Goal: Feedback & Contribution: Contribute content

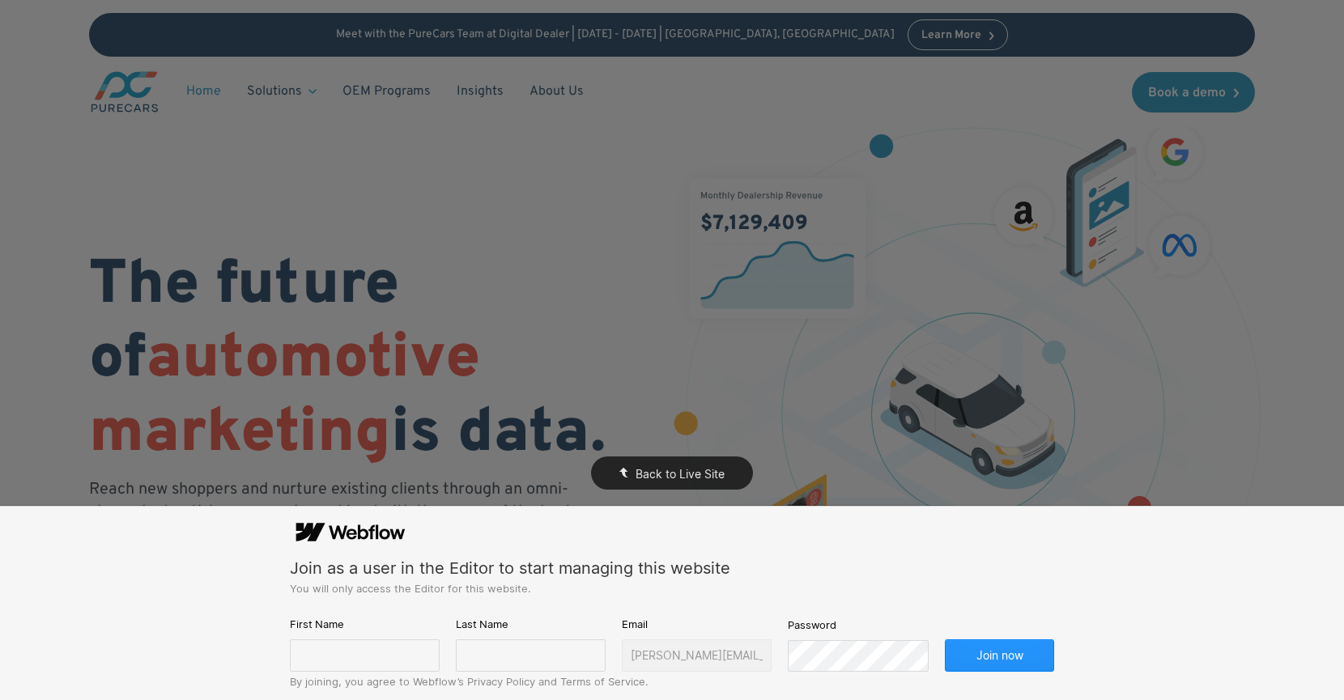
click at [472, 85] on div "Back to Live Site" at bounding box center [672, 350] width 1344 height 700
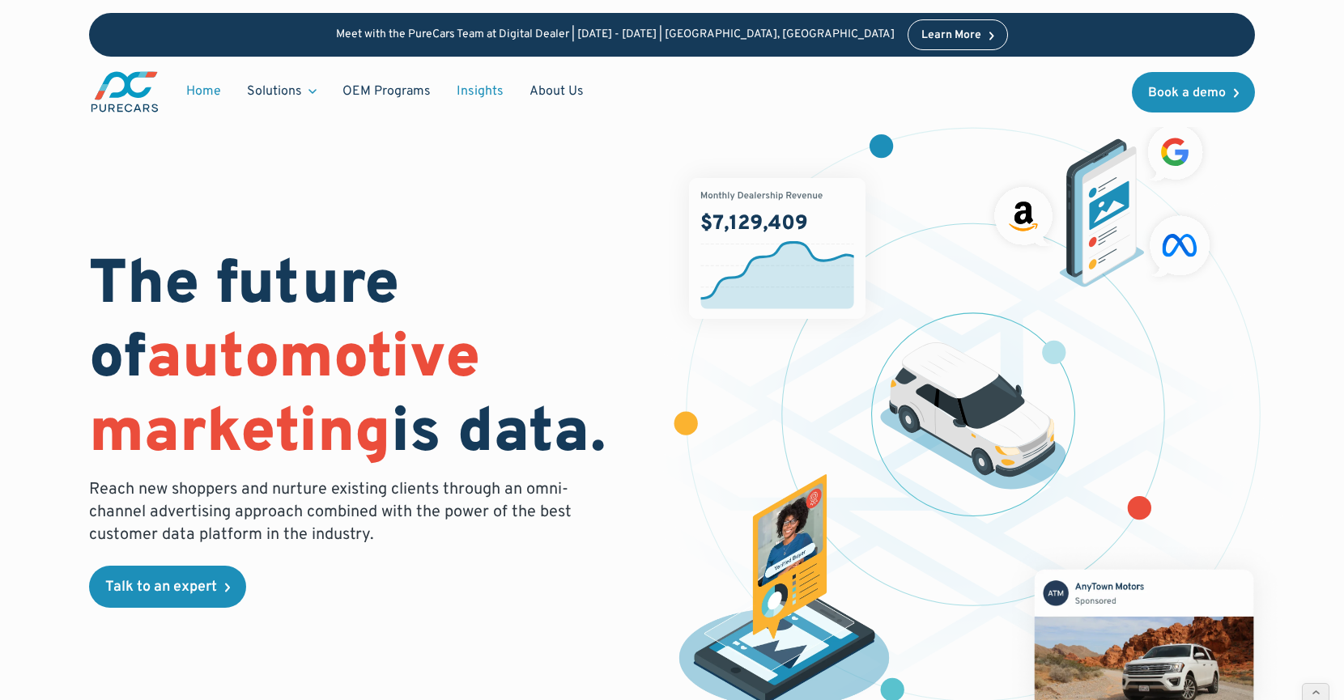
click at [477, 98] on link "Insights" at bounding box center [480, 91] width 73 height 31
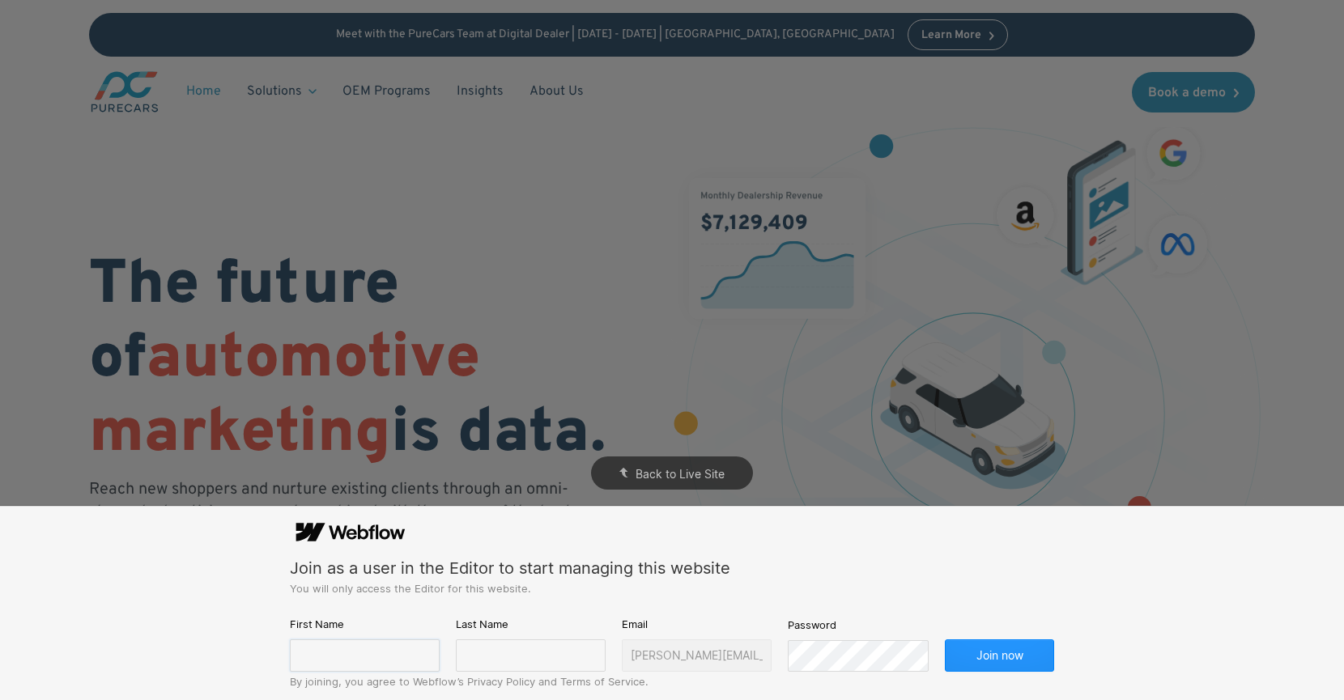
click at [346, 651] on input "text" at bounding box center [365, 655] width 150 height 32
type input "[PERSON_NAME]"
click at [568, 661] on input "text" at bounding box center [531, 655] width 150 height 32
type input ":"
type input "[PERSON_NAME]"
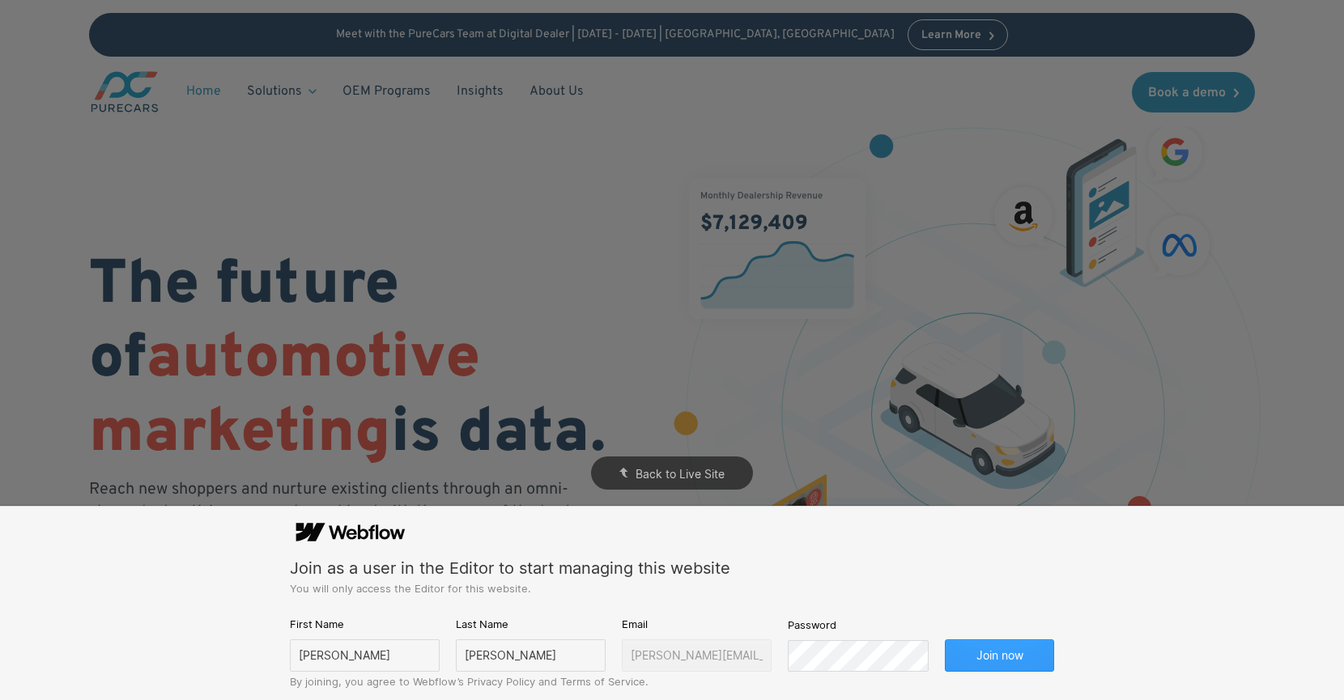
click at [1020, 664] on button "Join now" at bounding box center [999, 655] width 109 height 32
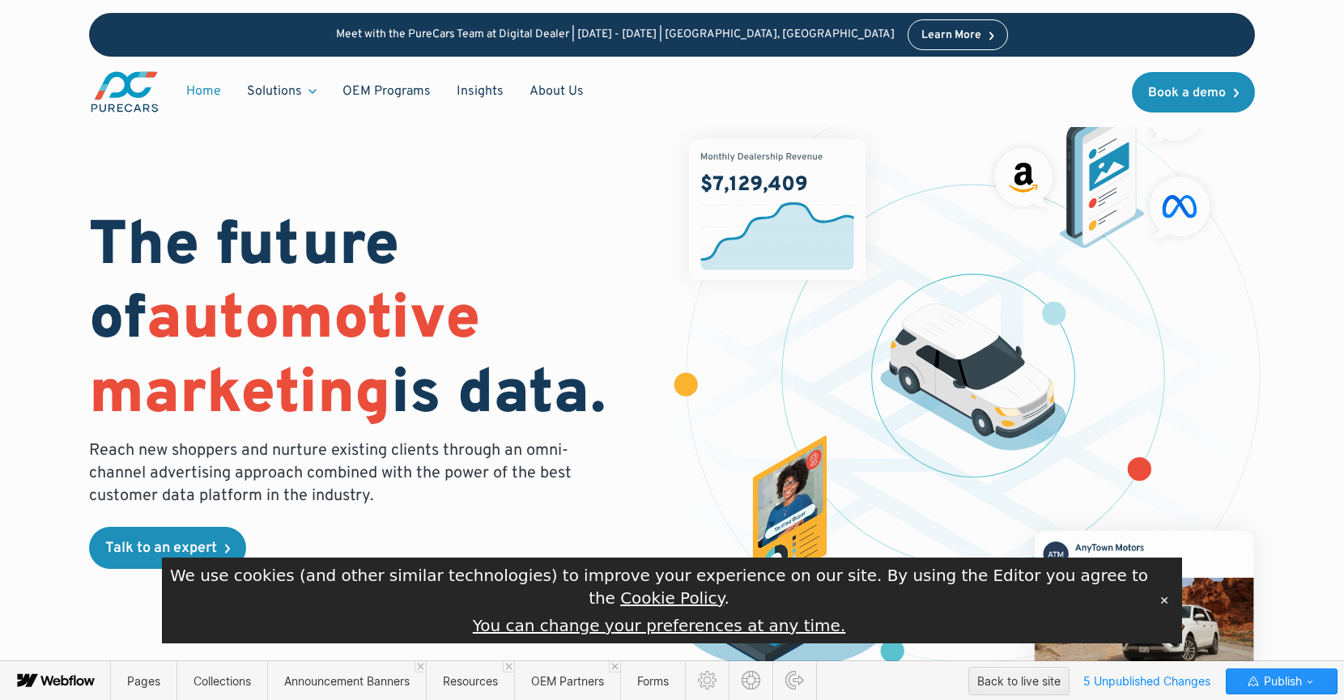
click at [1167, 611] on button "✕" at bounding box center [1164, 600] width 23 height 24
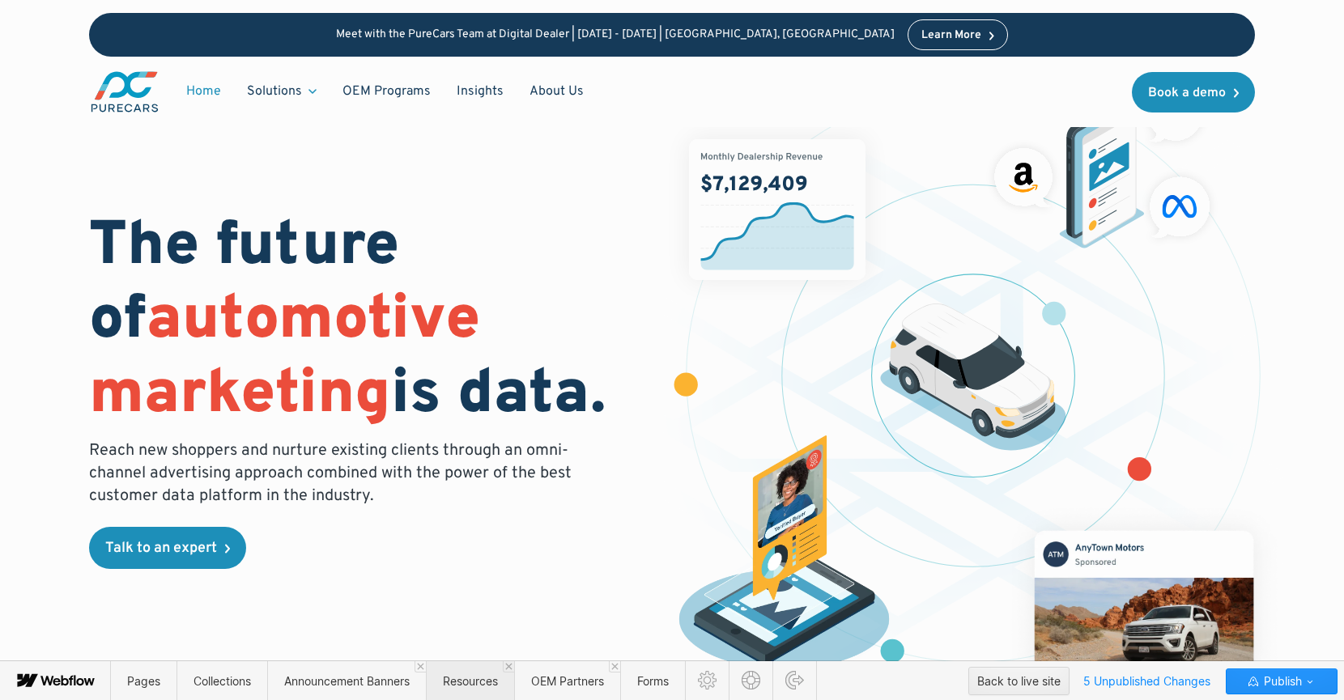
click at [478, 691] on span "Resources" at bounding box center [470, 681] width 88 height 40
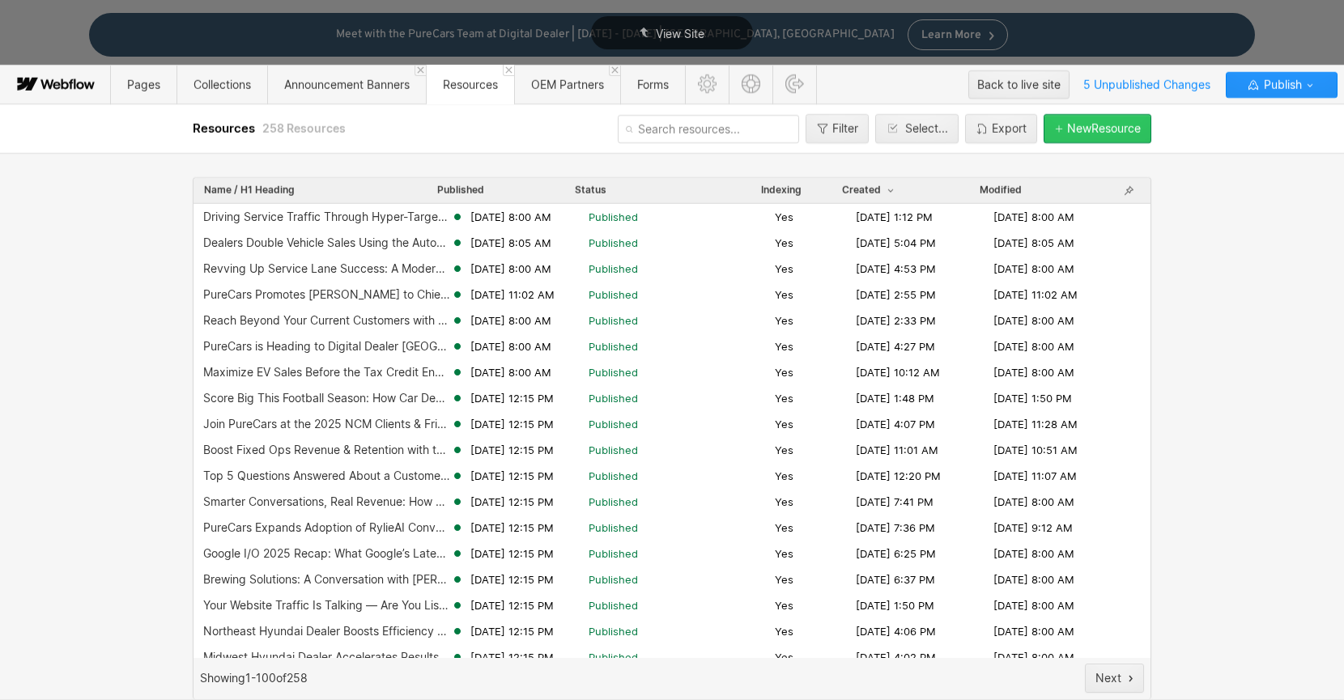
click at [1111, 131] on div "New Resource" at bounding box center [1104, 128] width 74 height 13
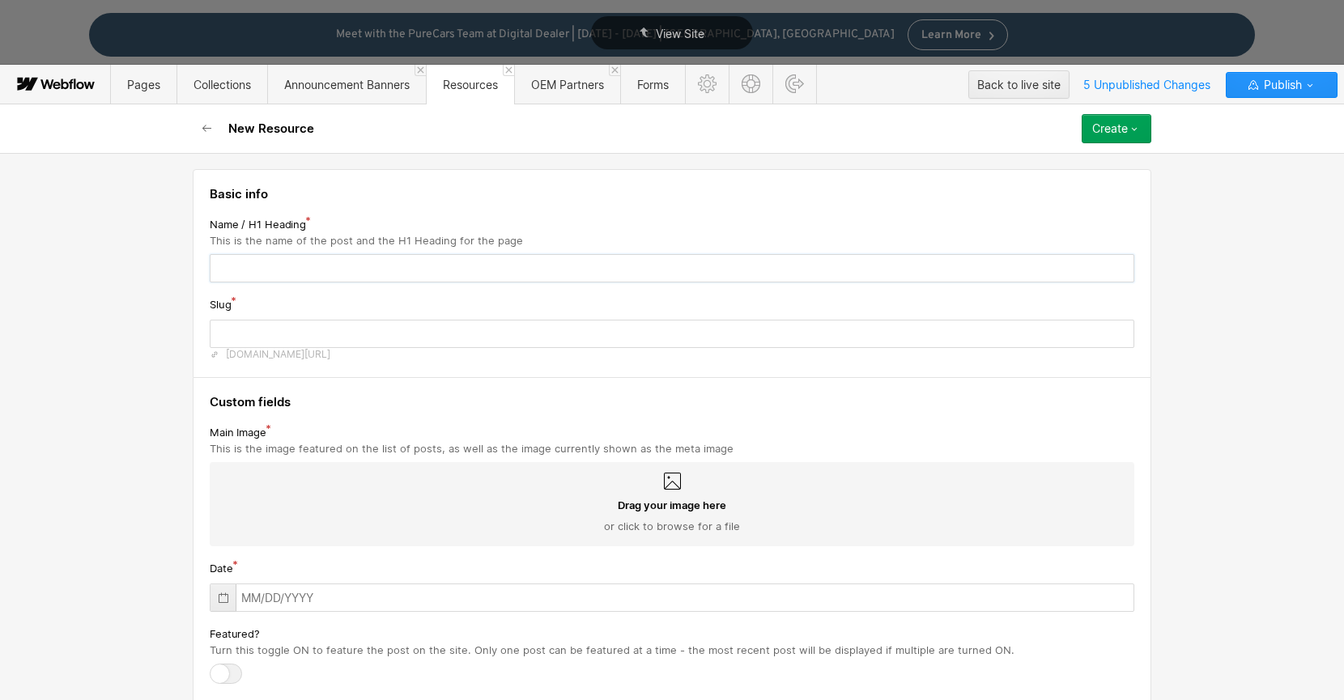
click at [410, 265] on input "text" at bounding box center [672, 268] width 924 height 28
paste input "PureCars at DealerConnect ’25: Driving Innovation and Connection"
type input "PureCars at DealerConnect ’25: Driving Innovation and Connection"
type input "purecars-at-dealerconnect-25-driving-innovation-and-connection"
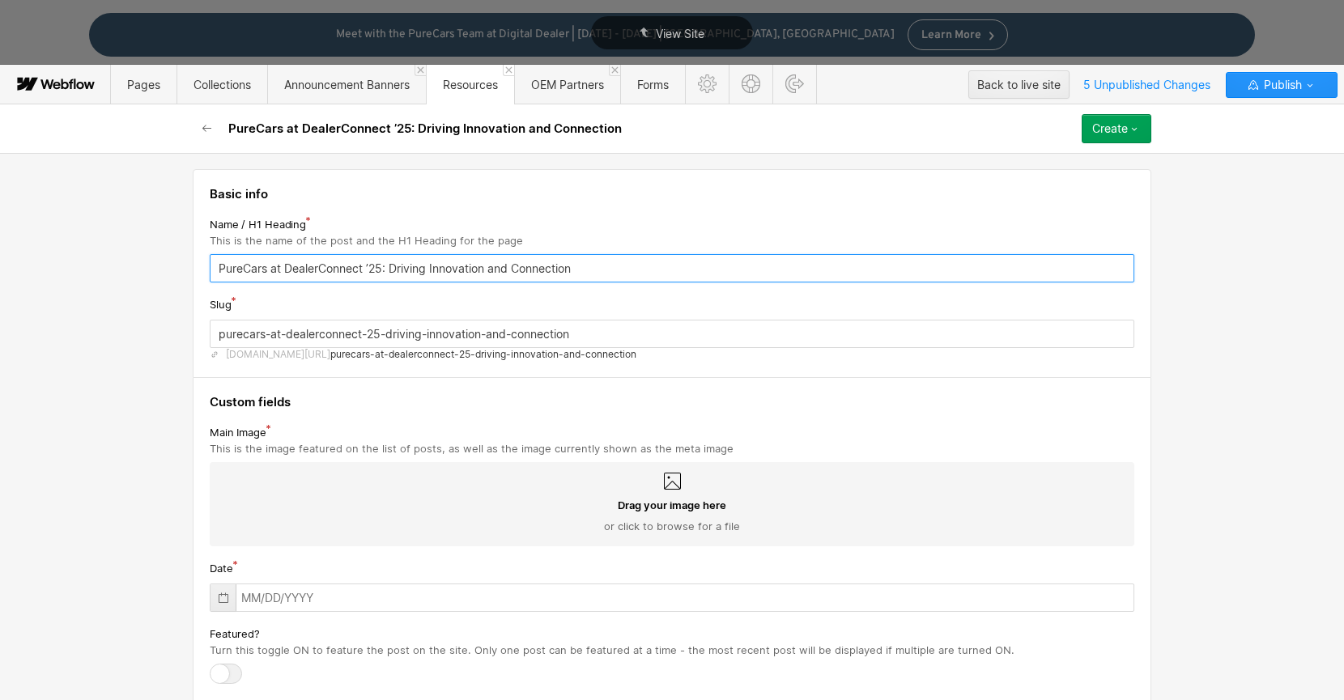
type input "PureCars at DealerConnect ’25: Driving Innovation and Connection"
click at [685, 515] on div "Drag your image here or click to browse for a file" at bounding box center [672, 516] width 898 height 36
click at [0, 0] on input "Drag your image here or click to browse for a file" at bounding box center [0, 0] width 0 height 0
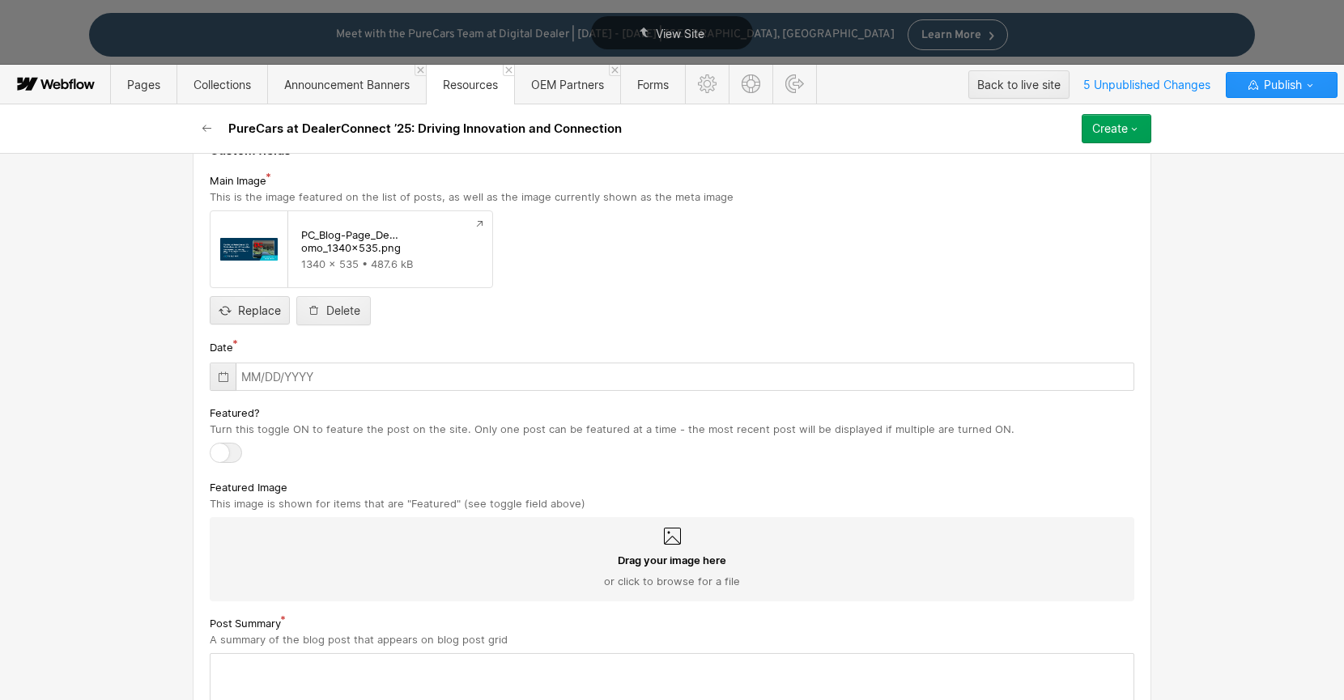
scroll to position [324, 0]
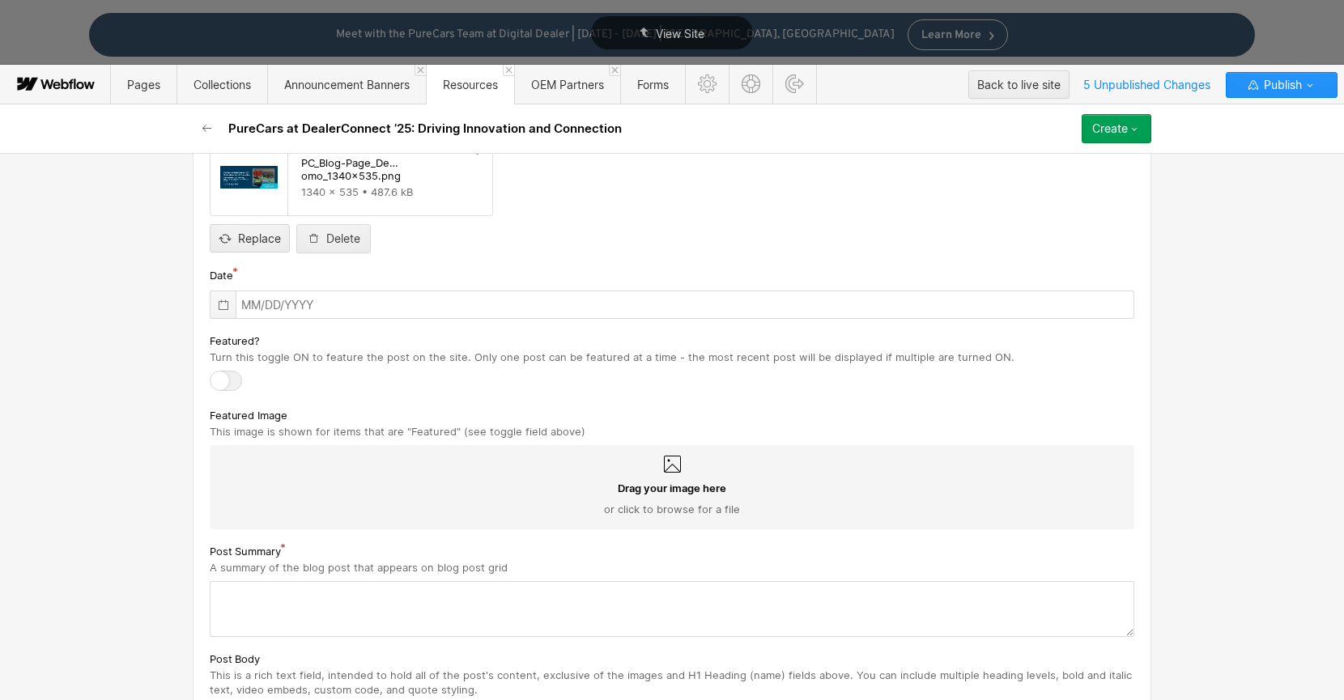
click at [228, 305] on icon at bounding box center [223, 305] width 13 height 13
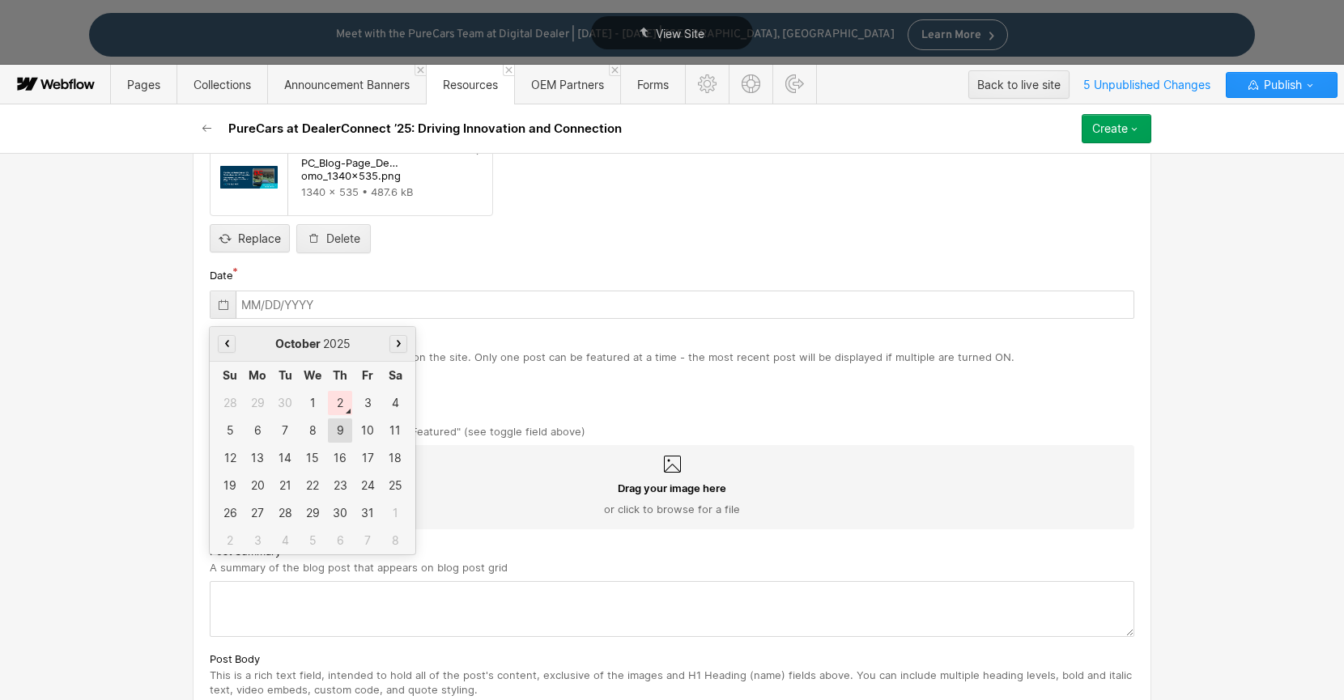
click at [339, 427] on div "9" at bounding box center [340, 430] width 24 height 24
type input "[DATE]"
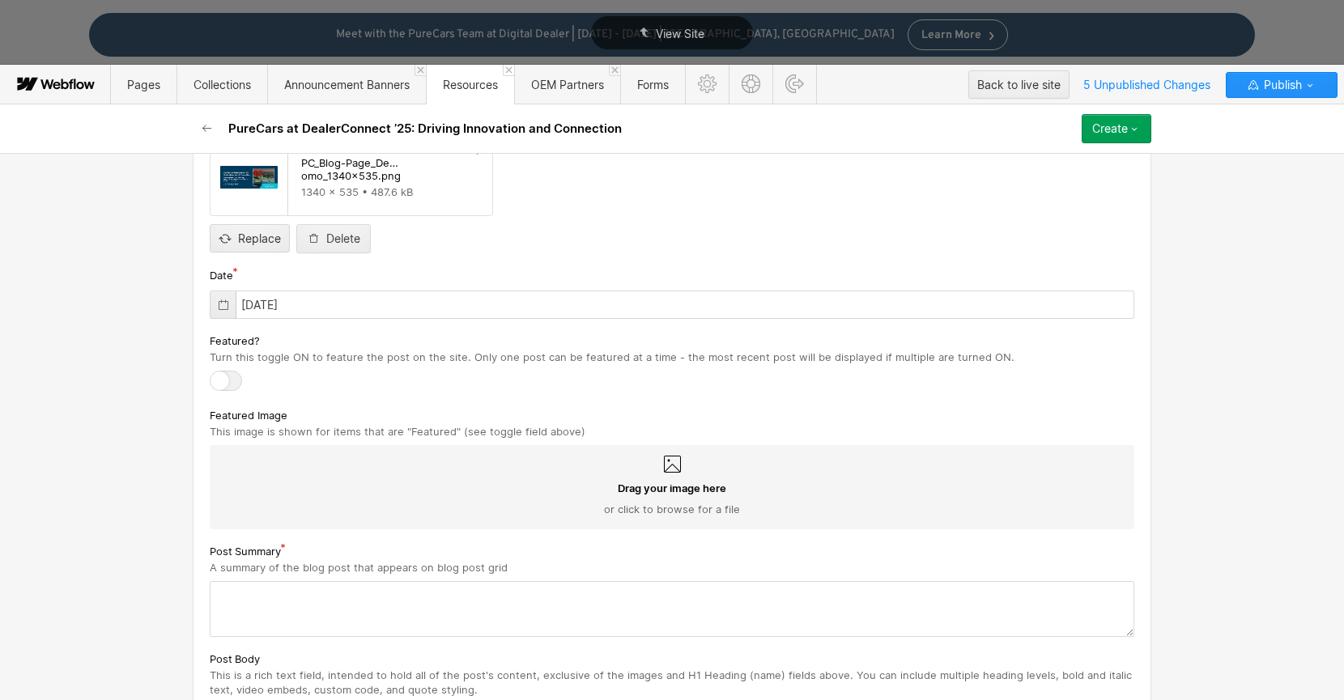
click at [229, 374] on div at bounding box center [226, 381] width 32 height 20
click at [0, 0] on input "checkbox" at bounding box center [0, 0] width 0 height 0
click at [694, 482] on span "Drag your image here" at bounding box center [672, 488] width 108 height 15
click at [0, 0] on input "Drag your image here or click to browse for a file" at bounding box center [0, 0] width 0 height 0
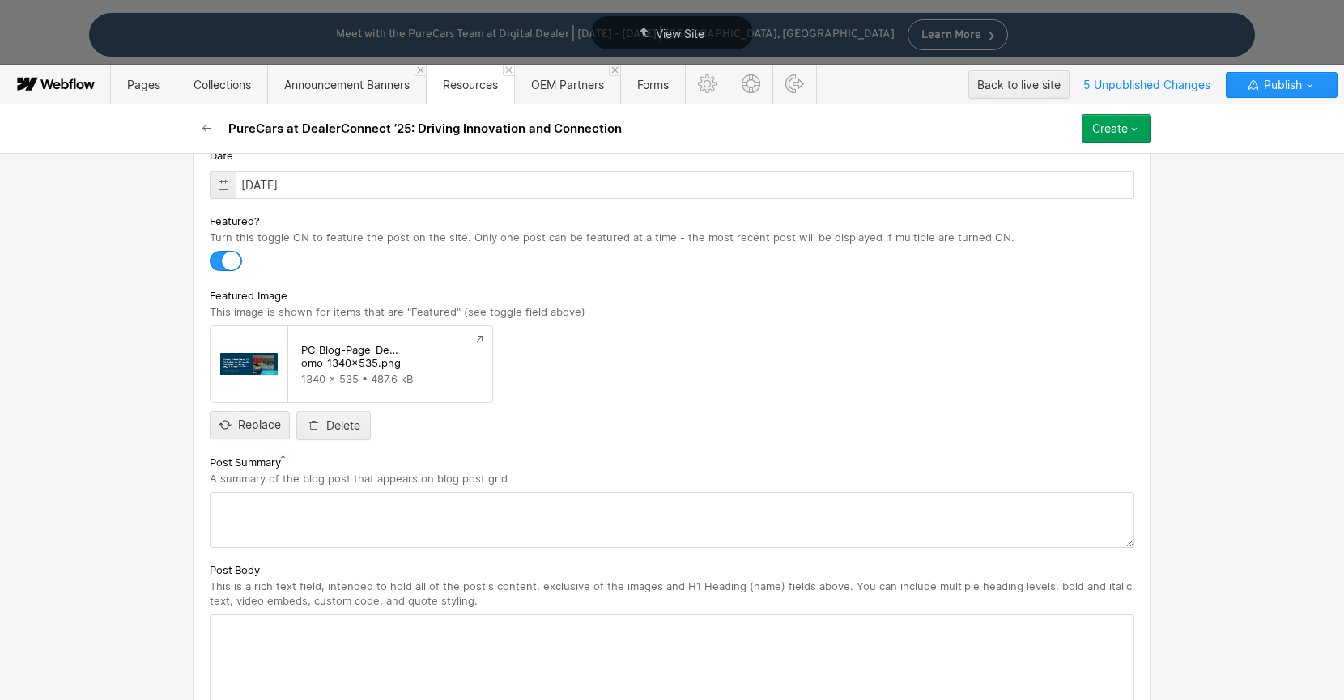
scroll to position [510, 0]
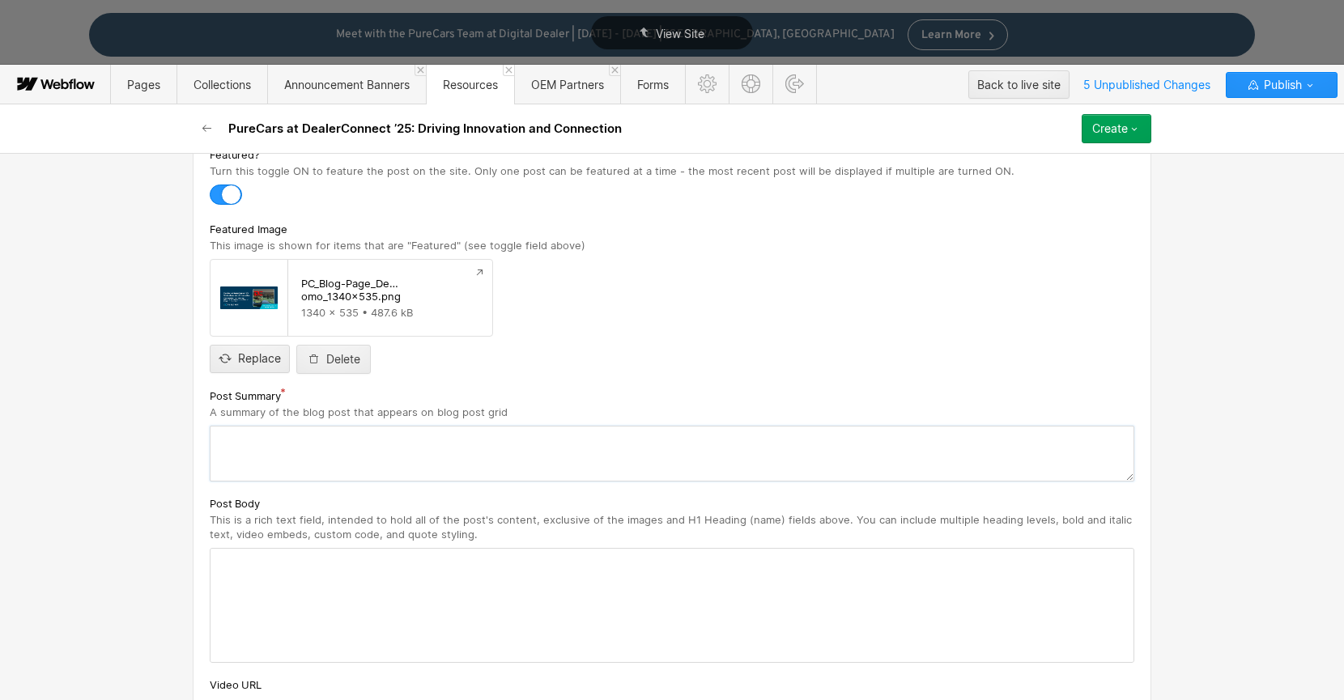
click at [487, 456] on textarea at bounding box center [672, 454] width 924 height 56
paste textarea "DealerConnect ’25 is making its debut this year, bringing together leaders acro…"
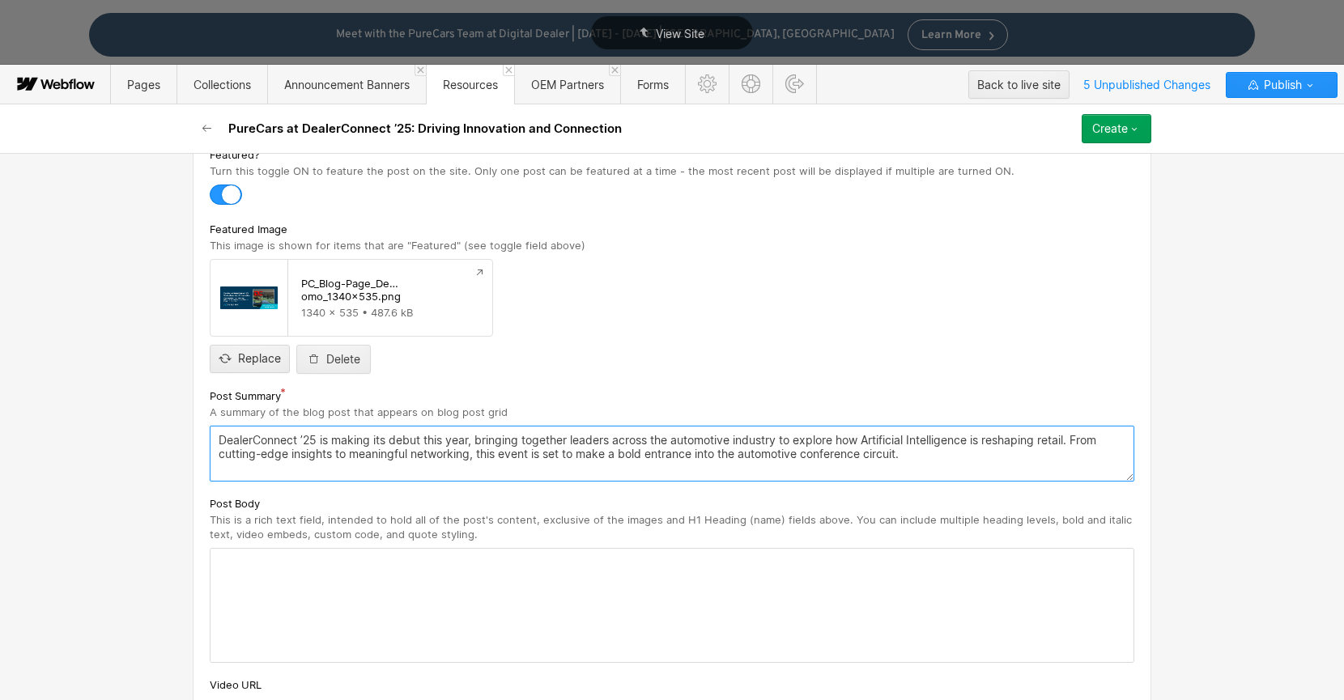
type textarea "DealerConnect ’25 is making its debut this year, bringing together leaders acro…"
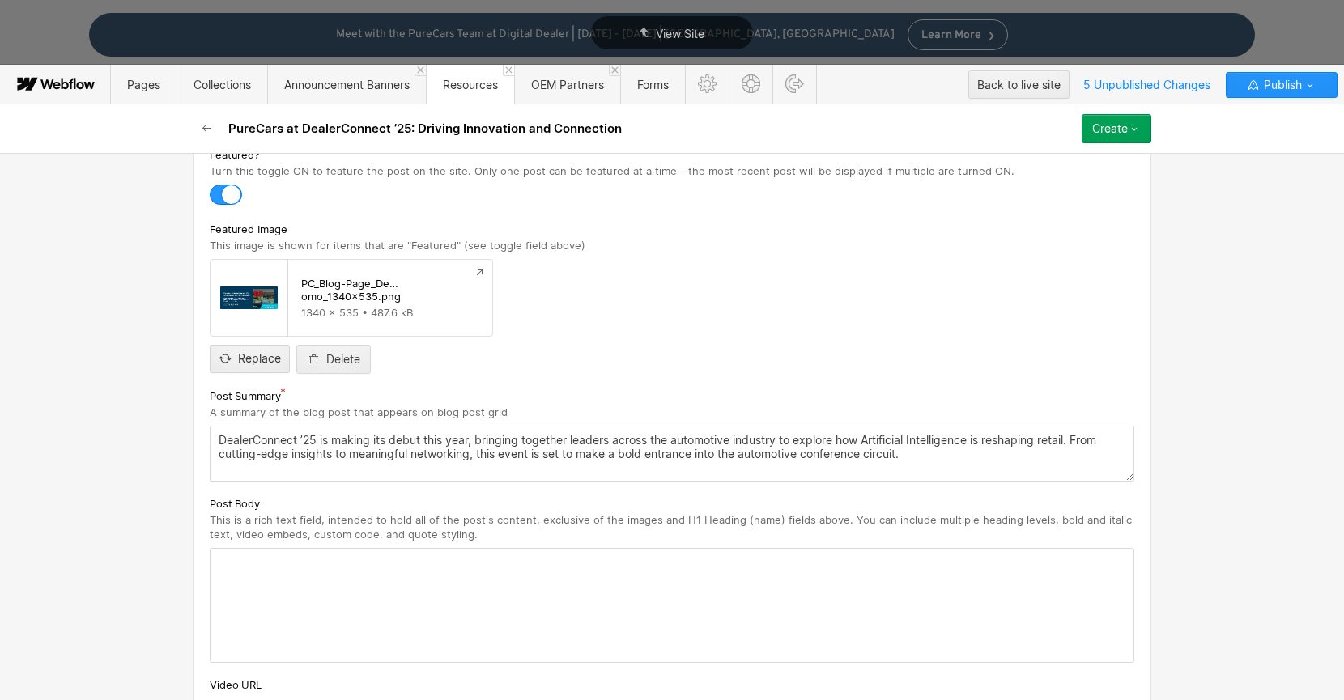
click at [373, 560] on div at bounding box center [671, 605] width 923 height 113
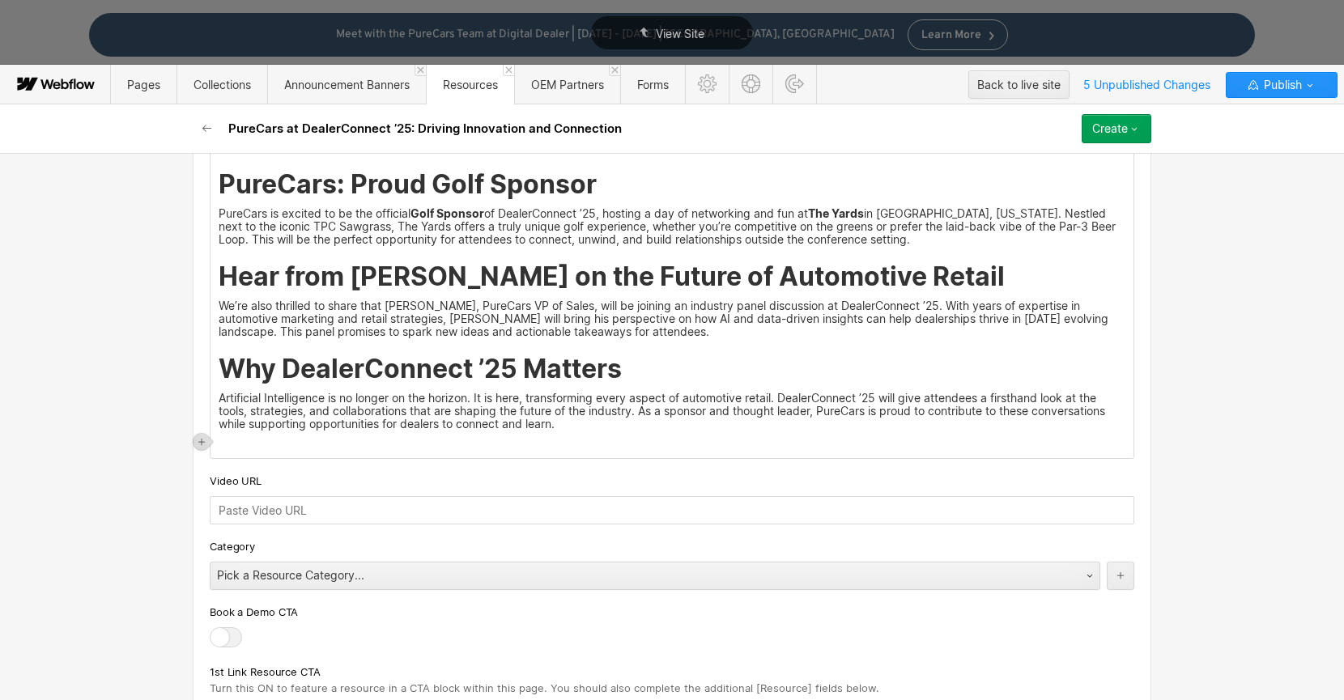
scroll to position [939, 0]
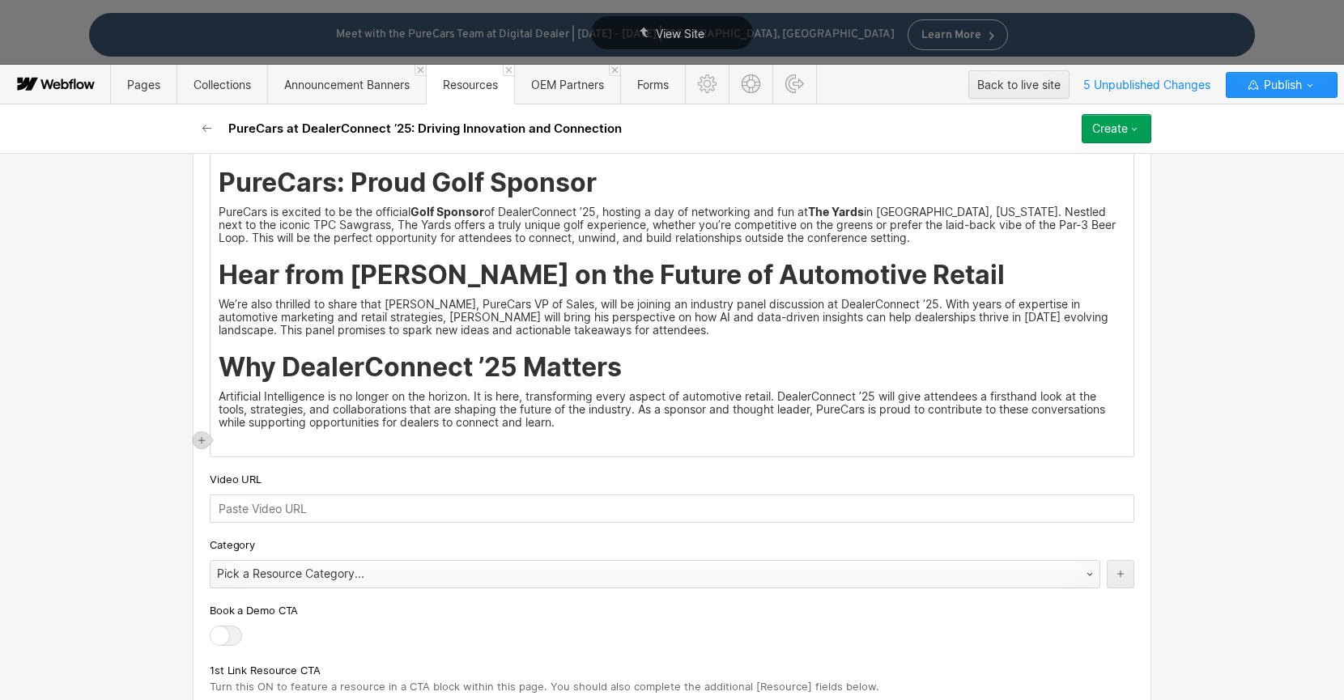
click at [429, 567] on div "Pick a Resource Category..." at bounding box center [638, 574] width 856 height 26
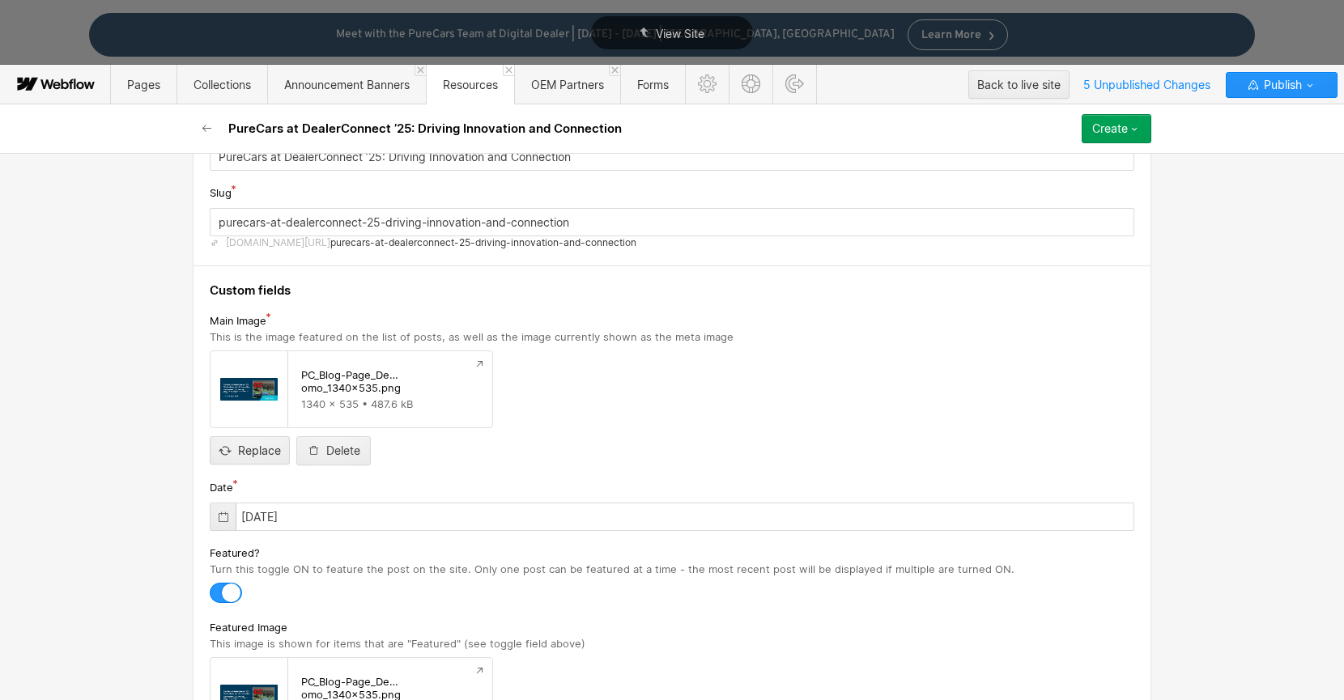
scroll to position [0, 0]
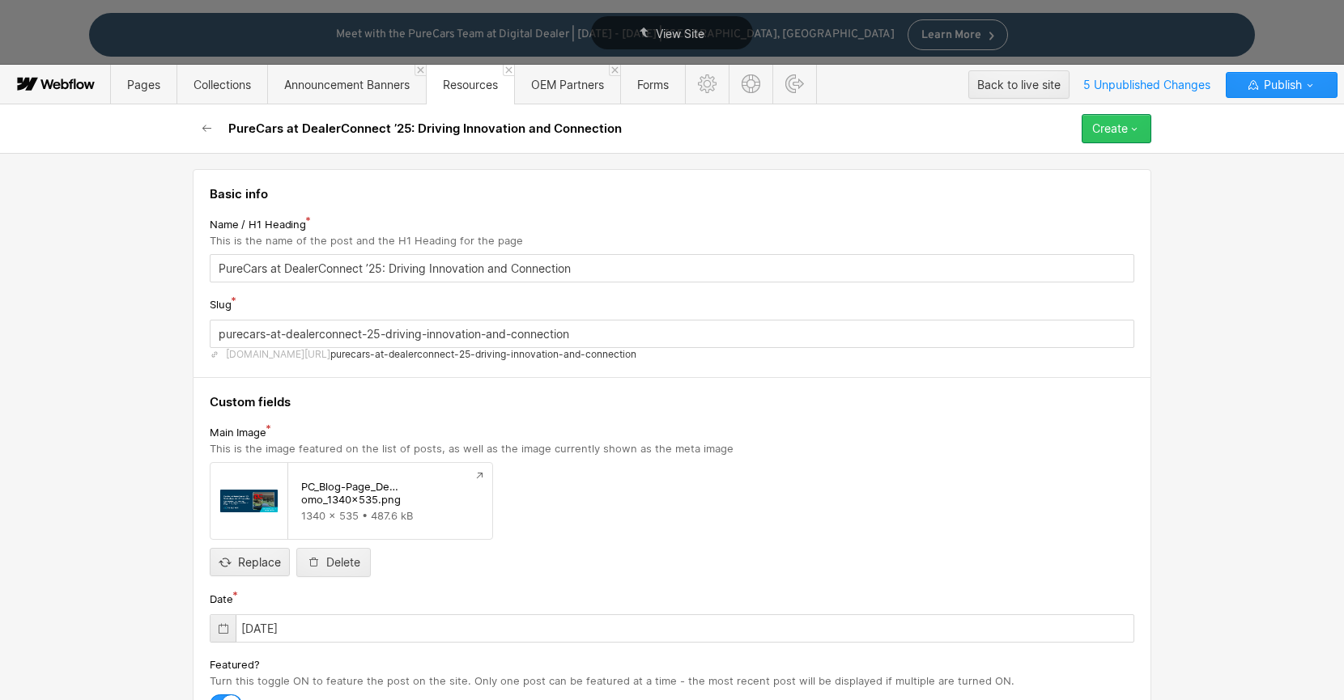
click at [1144, 130] on button "Create" at bounding box center [1116, 128] width 70 height 29
click at [1099, 162] on div "Save draft" at bounding box center [1070, 162] width 160 height 22
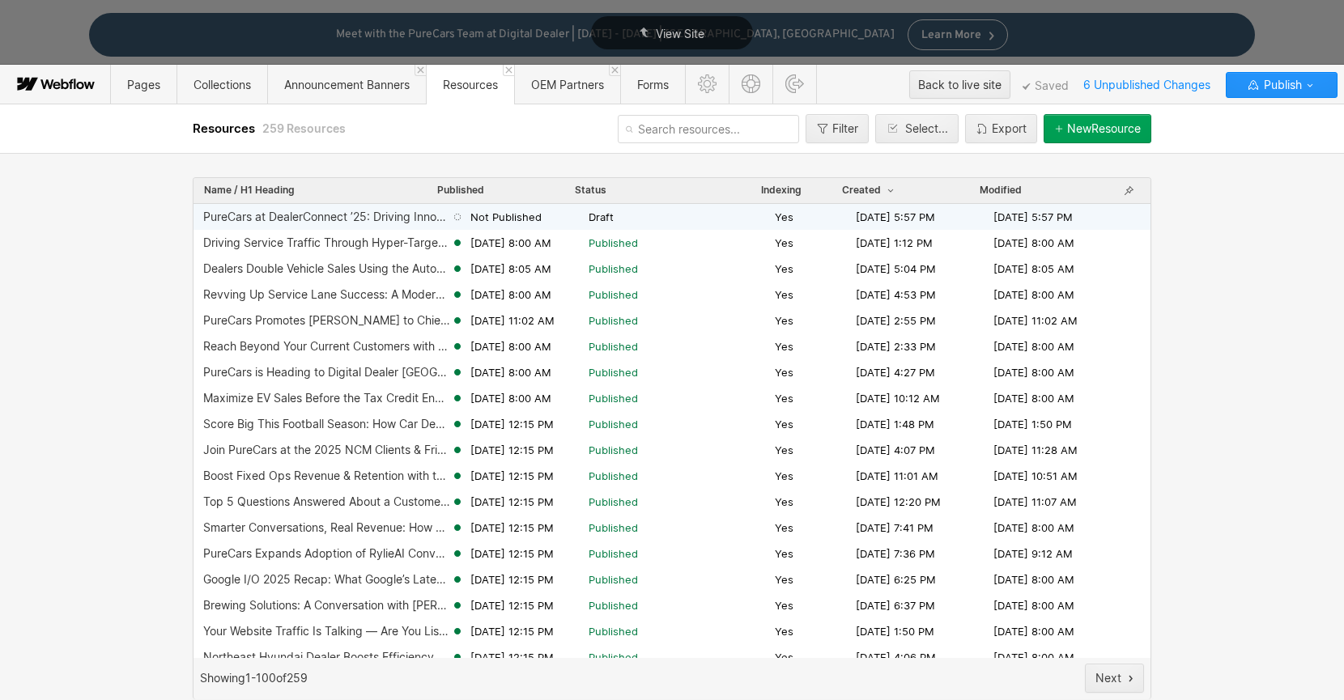
click at [694, 213] on span "Draft" at bounding box center [678, 217] width 180 height 15
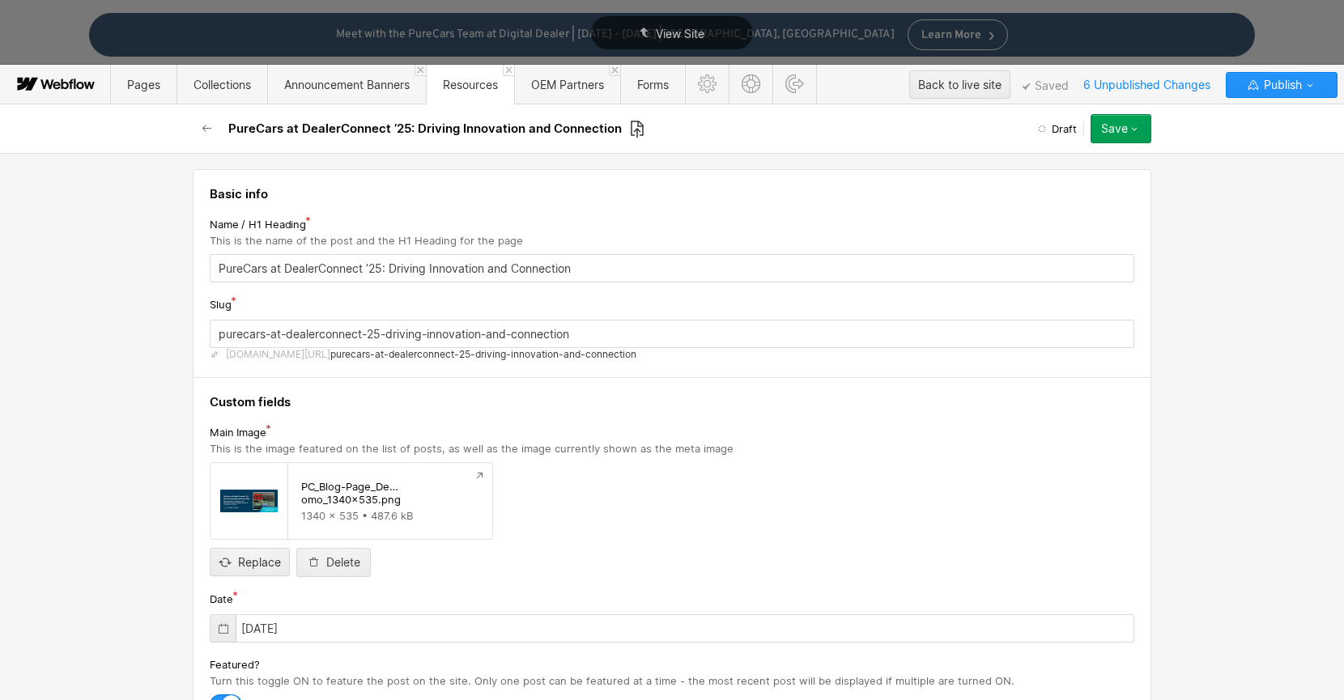
click at [631, 127] on icon at bounding box center [637, 129] width 15 height 19
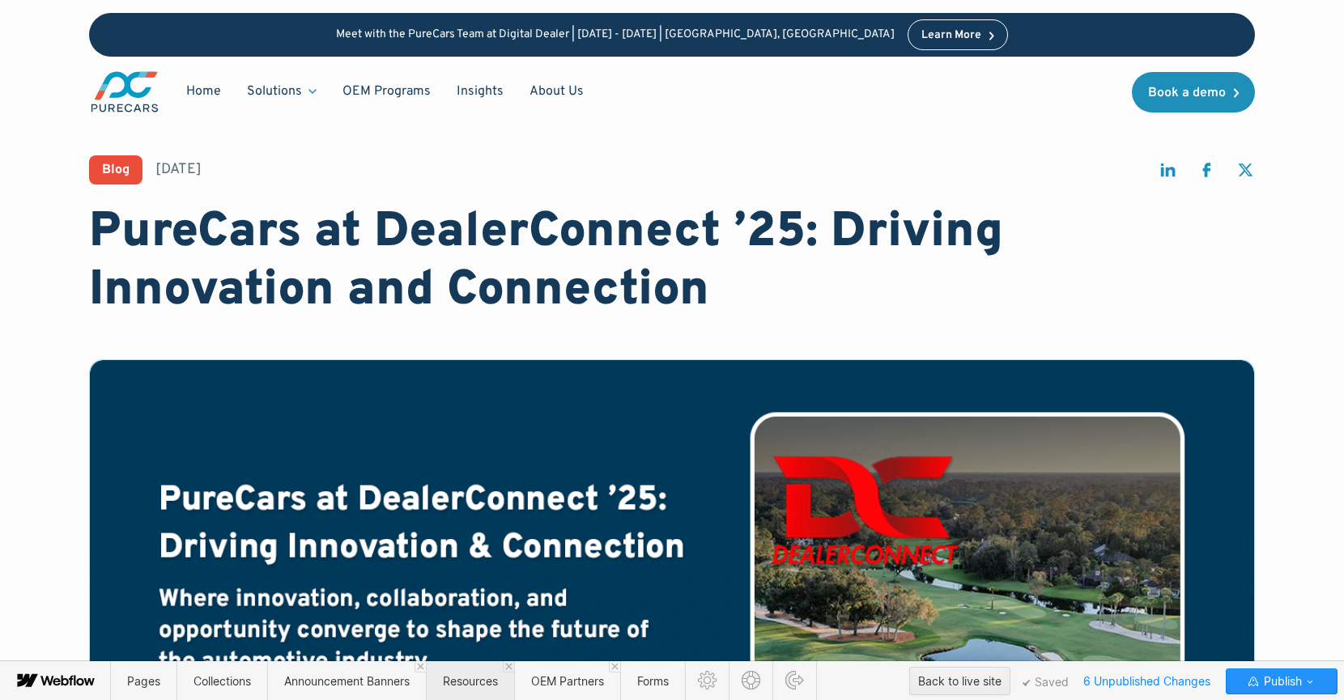
click at [478, 681] on span "Resources" at bounding box center [470, 681] width 55 height 14
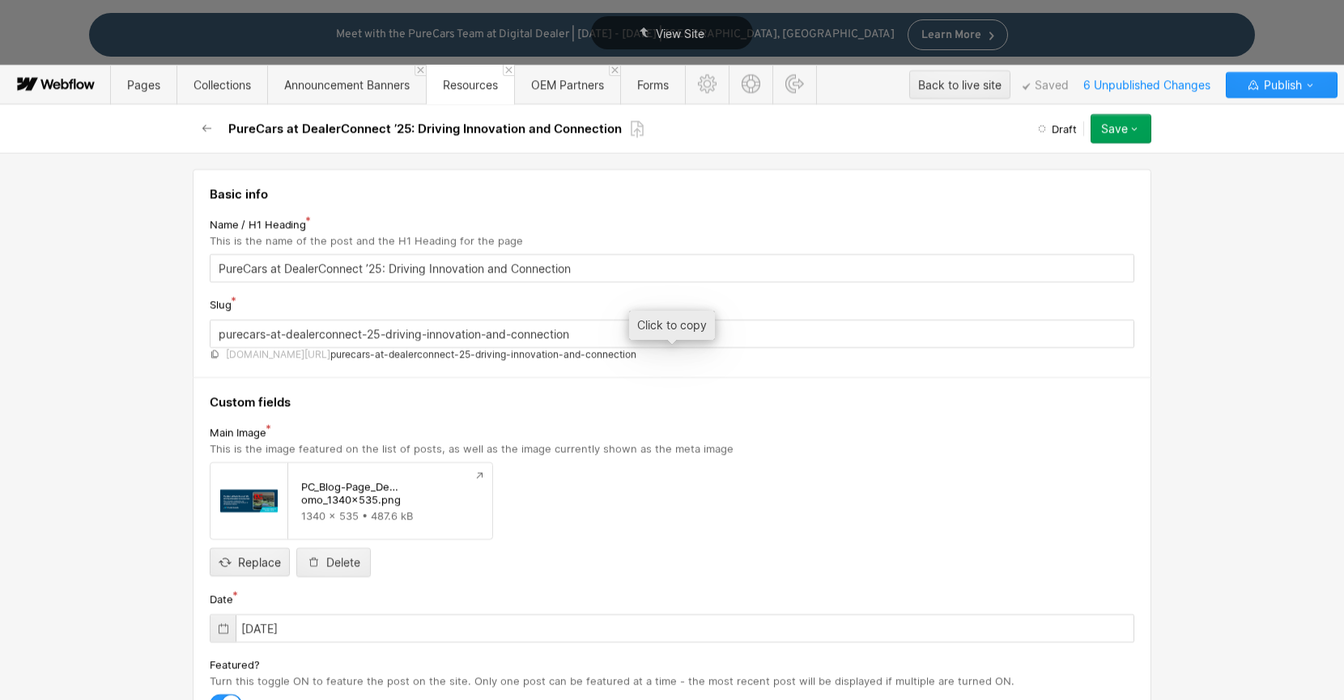
click at [619, 352] on span "purecars-at-dealerconnect-25-driving-innovation-and-connection" at bounding box center [483, 354] width 306 height 13
click at [1144, 131] on button "Save" at bounding box center [1120, 128] width 61 height 29
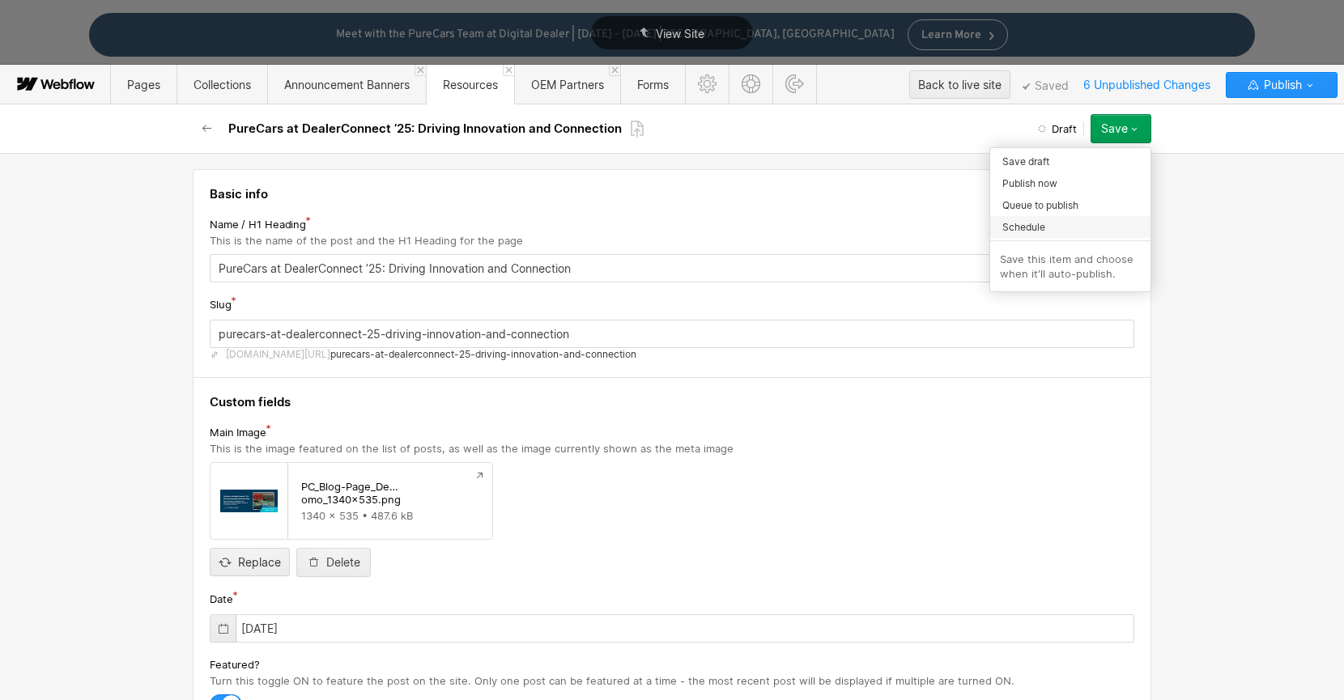
click at [1072, 230] on div "Schedule" at bounding box center [1070, 227] width 160 height 22
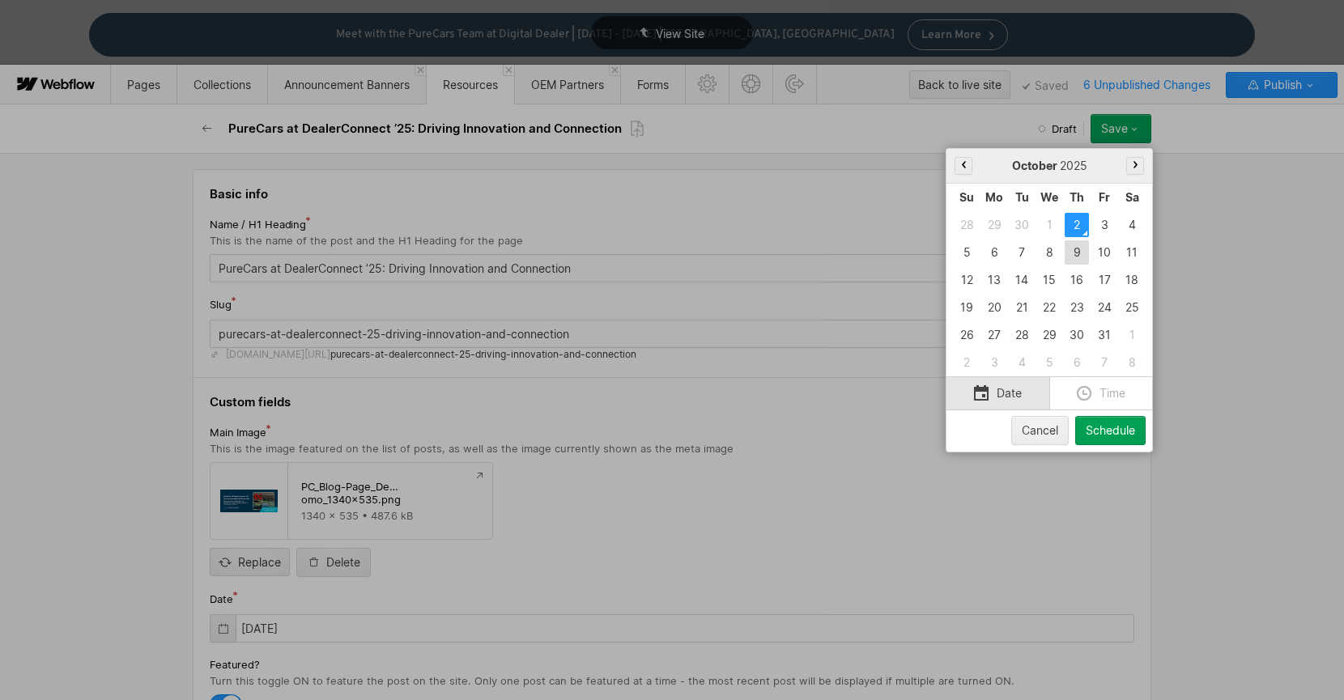
click at [1072, 252] on div "9" at bounding box center [1076, 252] width 24 height 24
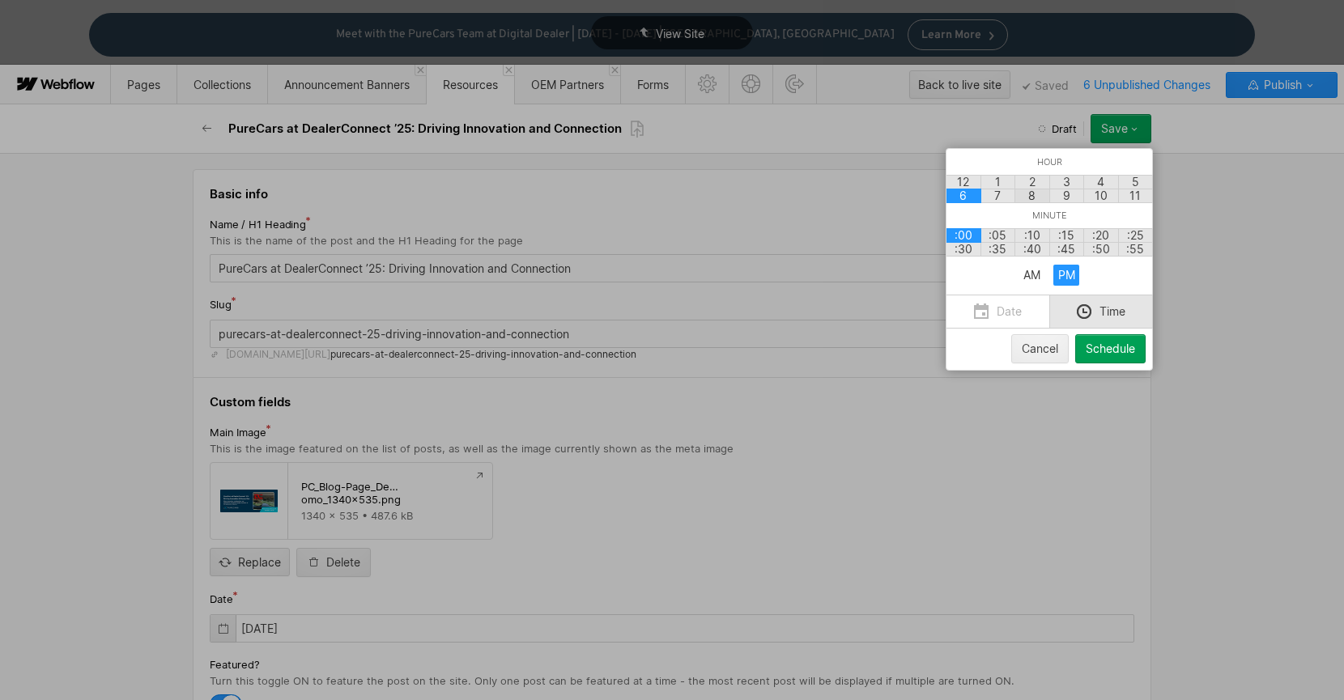
click at [1036, 195] on div "8" at bounding box center [1032, 196] width 36 height 15
click at [1037, 270] on div "AM" at bounding box center [1032, 275] width 26 height 21
click at [1129, 344] on div "Schedule" at bounding box center [1109, 348] width 49 height 13
